Goal: Check status: Check status

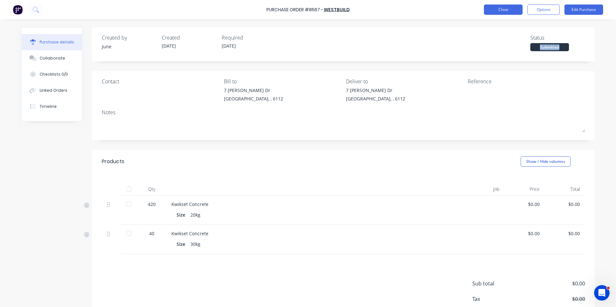
click at [512, 9] on button "Close" at bounding box center [503, 10] width 39 height 10
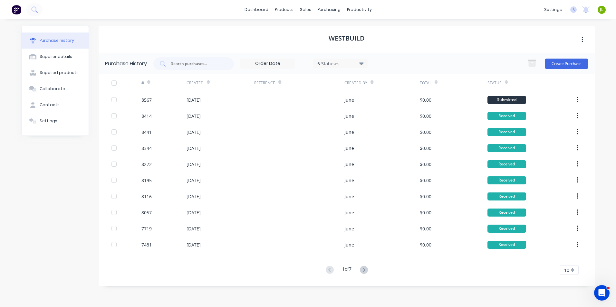
click at [459, 49] on div "Westbuild" at bounding box center [347, 39] width 496 height 27
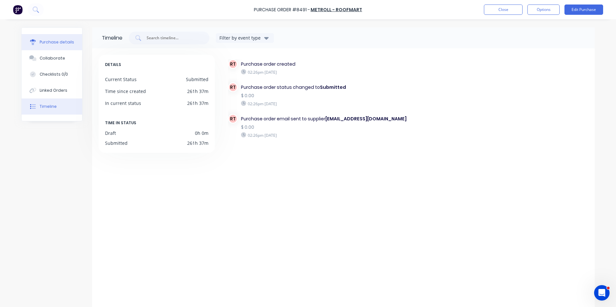
click at [49, 40] on div "Purchase details" at bounding box center [57, 42] width 34 height 6
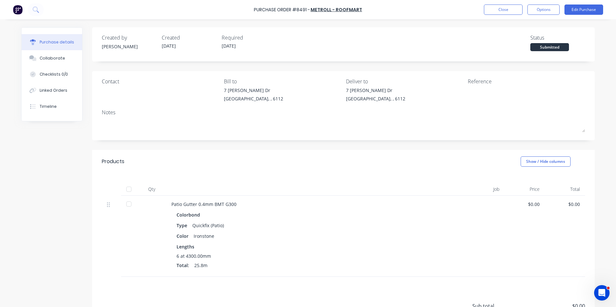
click at [263, 188] on div at bounding box center [311, 189] width 290 height 13
click at [414, 137] on div "Contact [PERSON_NAME] to [STREET_ADDRESS][PERSON_NAME][PERSON_NAME] Deliver to …" at bounding box center [343, 105] width 503 height 69
click at [273, 163] on div "Products Show / Hide columns" at bounding box center [343, 161] width 503 height 23
click at [288, 271] on div "6 at 4300.00mm Total: 25.8m" at bounding box center [311, 262] width 269 height 19
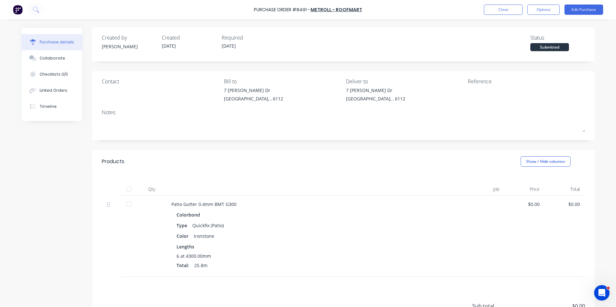
click at [291, 217] on div "Colorbond" at bounding box center [311, 214] width 269 height 9
click at [251, 161] on div "Products Show / Hide columns" at bounding box center [343, 161] width 503 height 23
